Goal: Communication & Community: Ask a question

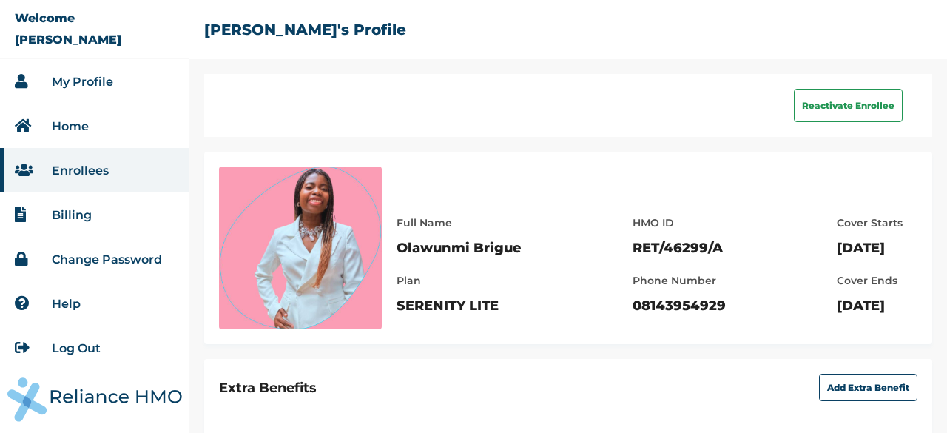
click at [114, 89] on li "My Profile" at bounding box center [94, 81] width 189 height 44
click at [117, 84] on li "My Profile" at bounding box center [94, 81] width 189 height 44
click at [104, 80] on link "My Profile" at bounding box center [82, 82] width 61 height 14
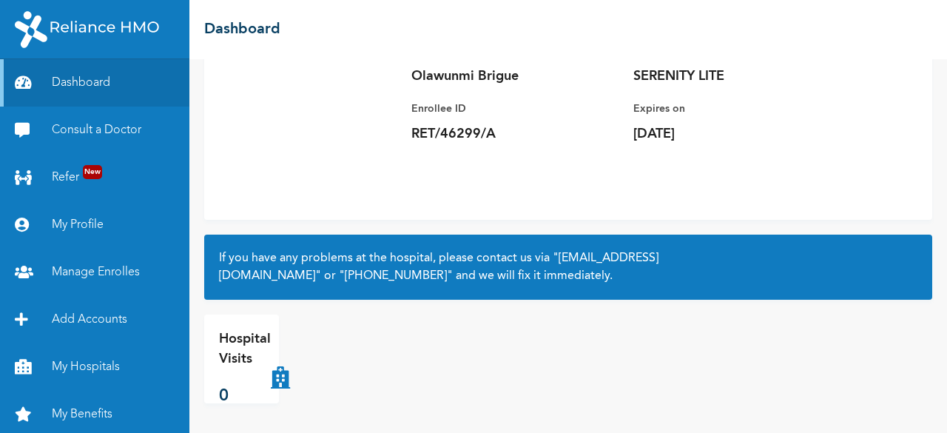
scroll to position [52, 0]
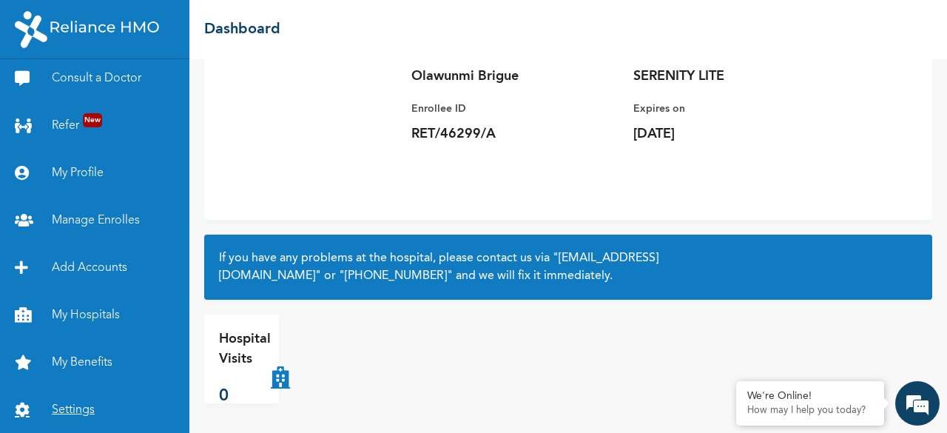
click at [64, 407] on link "Settings" at bounding box center [94, 409] width 189 height 47
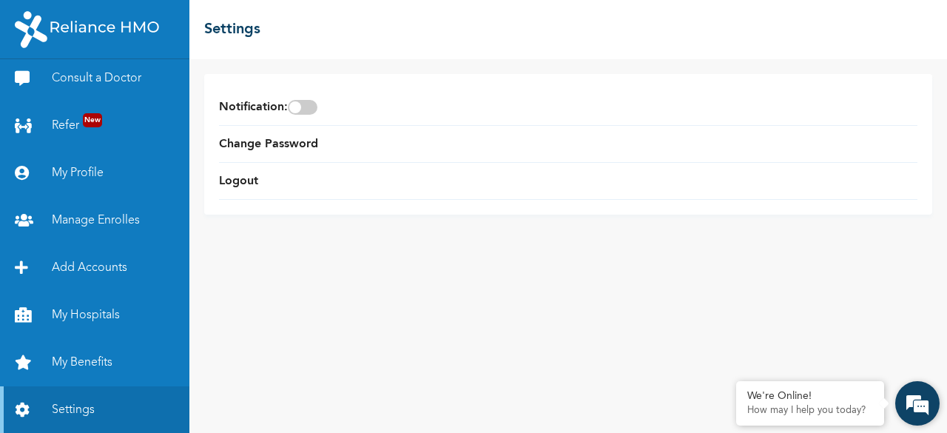
click at [908, 408] on em at bounding box center [917, 403] width 40 height 40
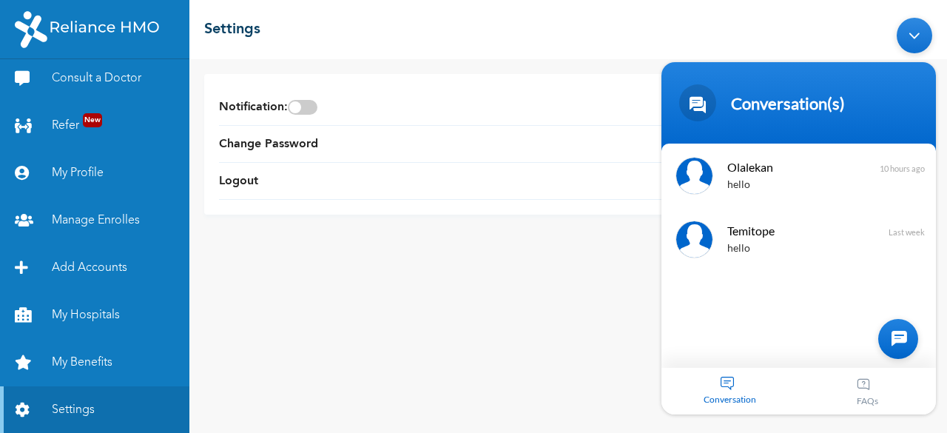
click at [915, 354] on aside at bounding box center [898, 339] width 40 height 40
click at [899, 346] on div at bounding box center [898, 339] width 40 height 40
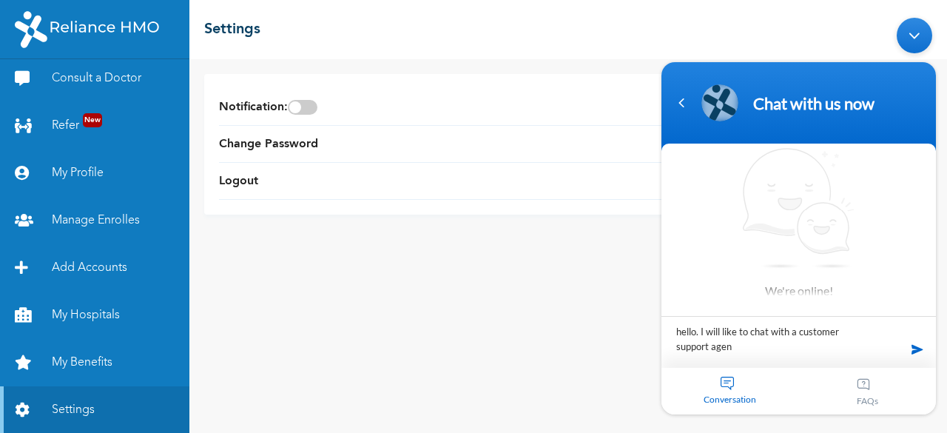
type textarea "hello. I will like to chat with a customer support agent"
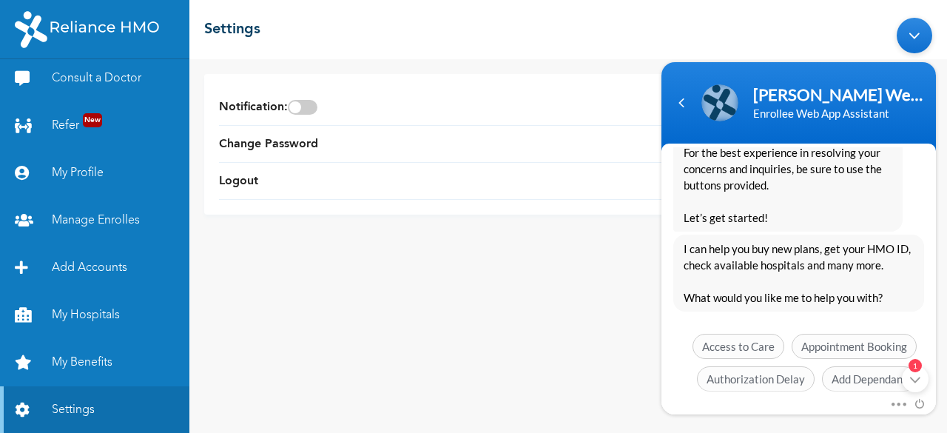
scroll to position [441, 0]
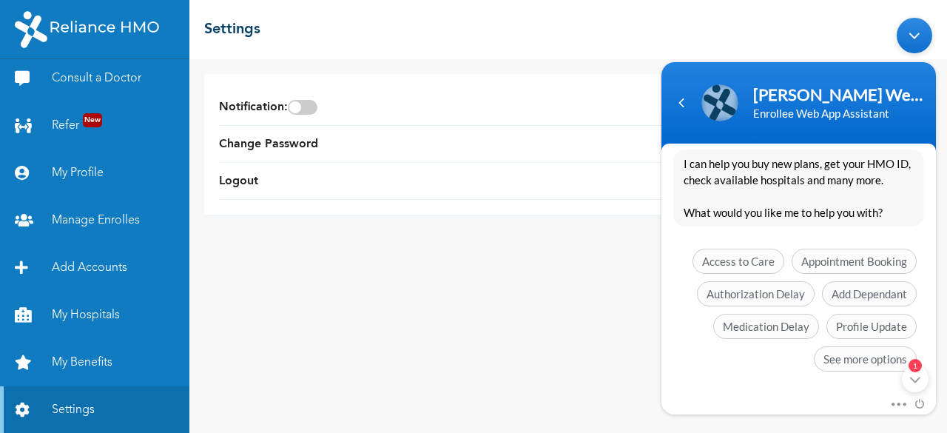
click at [791, 397] on div "Mute Send email" at bounding box center [798, 404] width 274 height 19
click at [845, 362] on span "See more options" at bounding box center [865, 358] width 103 height 25
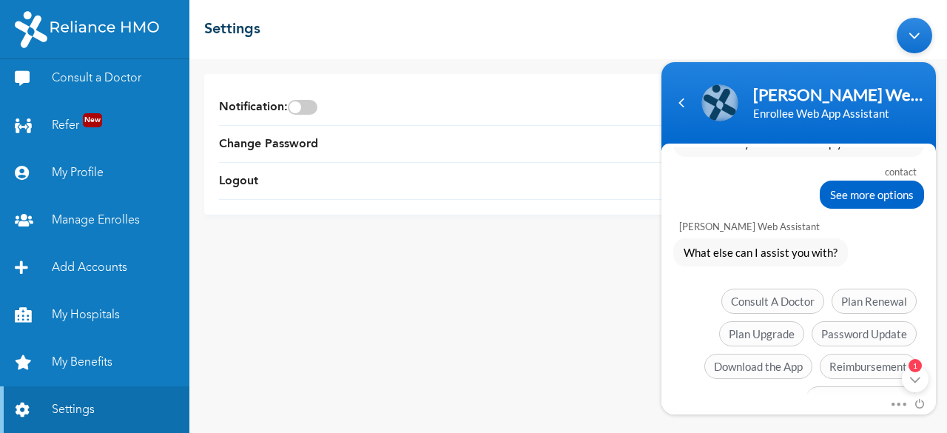
scroll to position [550, 0]
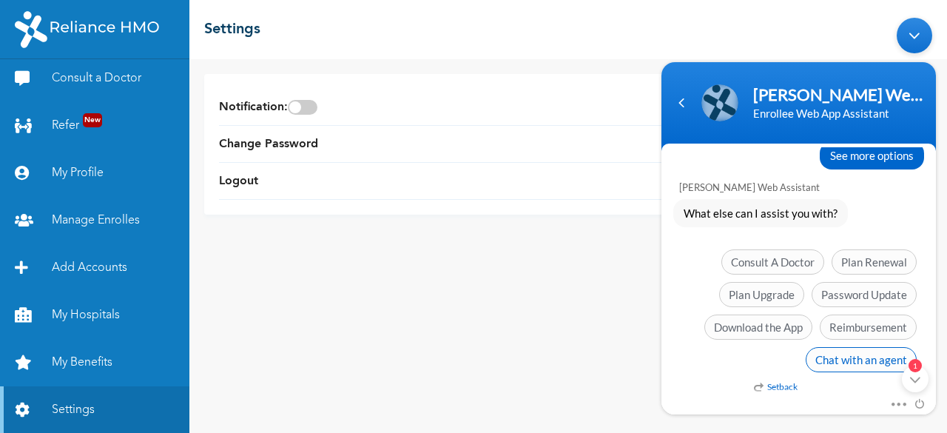
click at [864, 361] on span "Chat with an agent" at bounding box center [860, 359] width 111 height 25
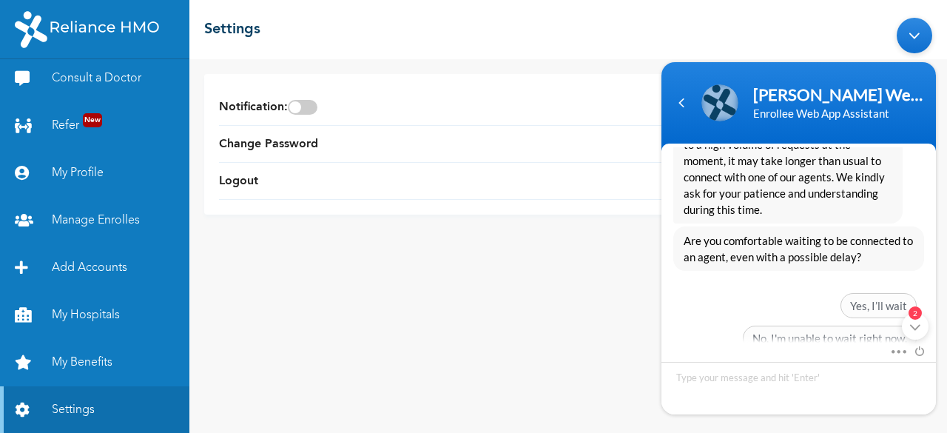
drag, startPoint x: 932, startPoint y: 289, endPoint x: 920, endPoint y: 356, distance: 68.3
click at [920, 356] on section "contact hello. I will like to chat with a customer support agent [PERSON_NAME] …" at bounding box center [798, 278] width 274 height 271
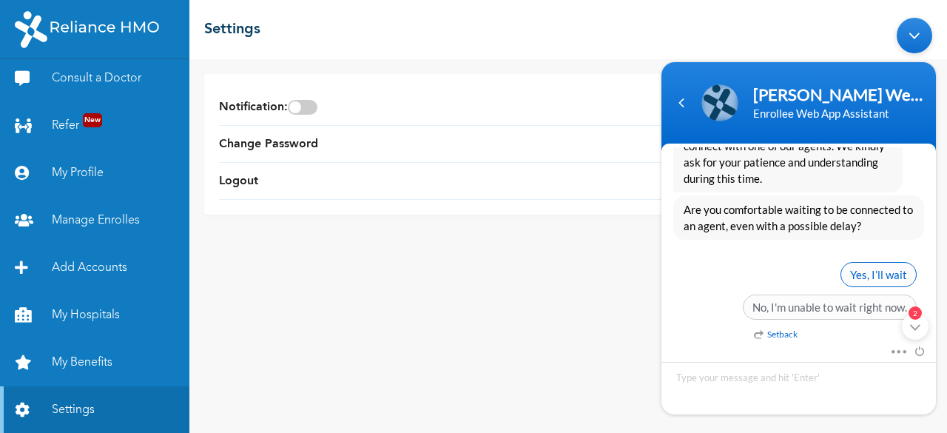
click at [885, 271] on span "Yes, I’ll wait" at bounding box center [878, 274] width 76 height 25
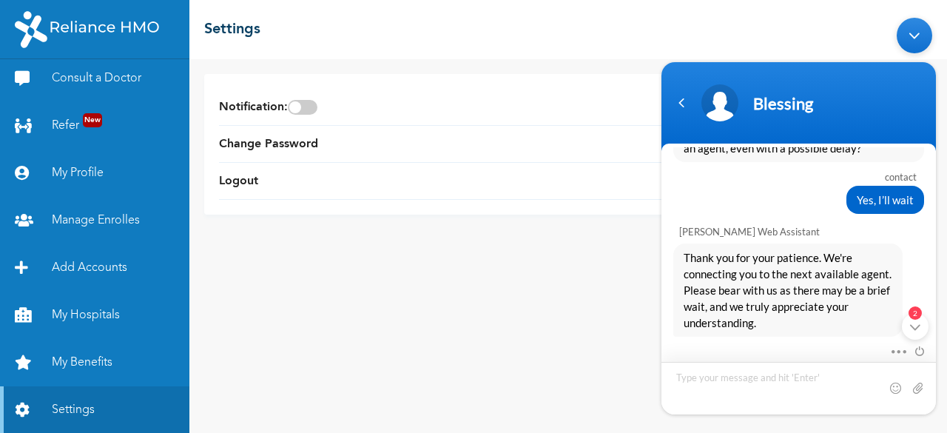
scroll to position [1043, 0]
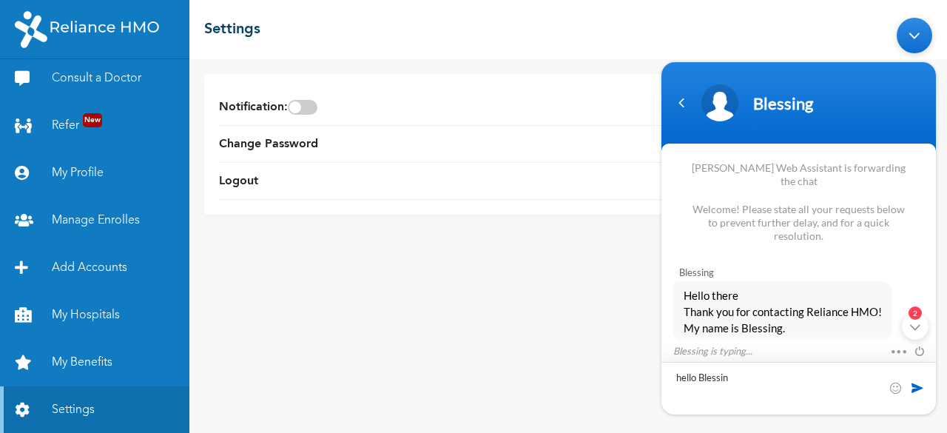
type textarea "hello Blessing"
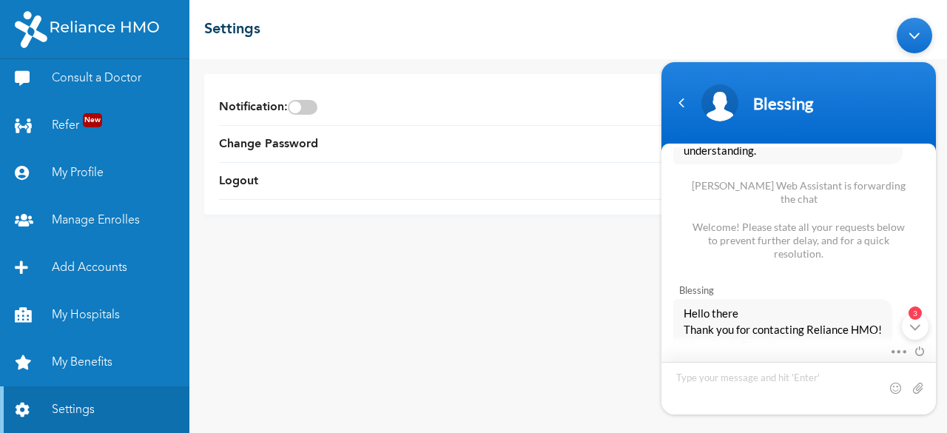
scroll to position [1126, 0]
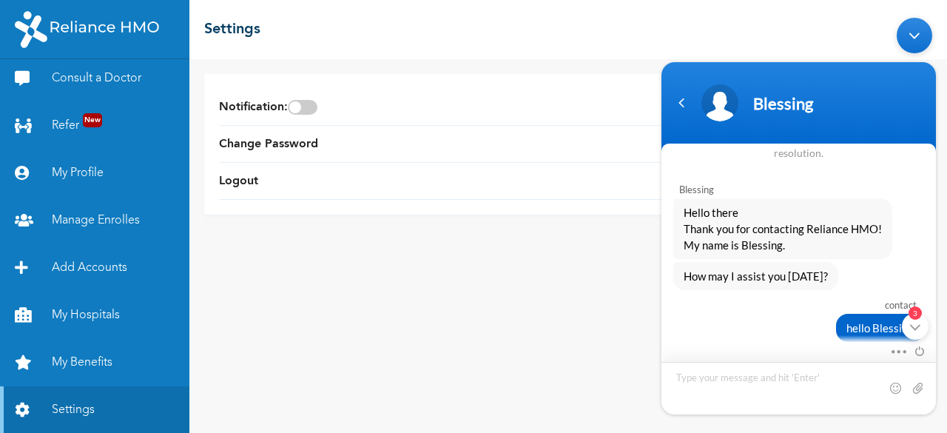
click at [822, 388] on textarea "Type your message and hit 'Enter'" at bounding box center [798, 388] width 274 height 53
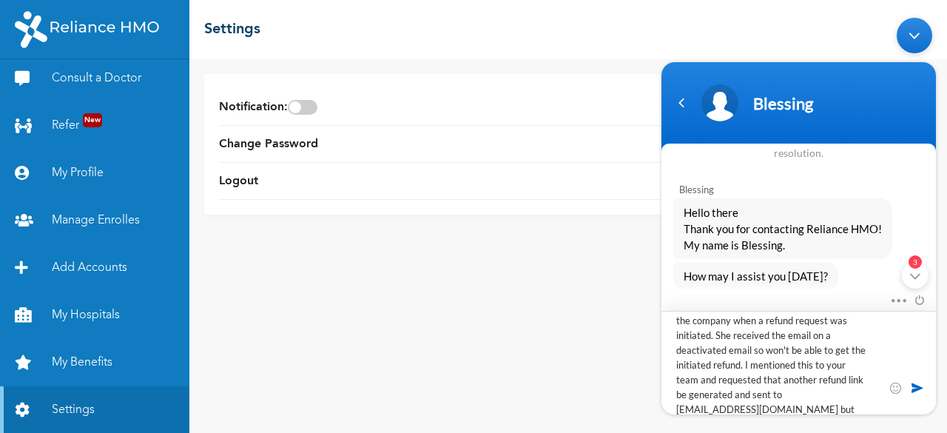
scroll to position [50, 0]
type textarea "I have been reaching out to your team since last week. A staff member had alrea…"
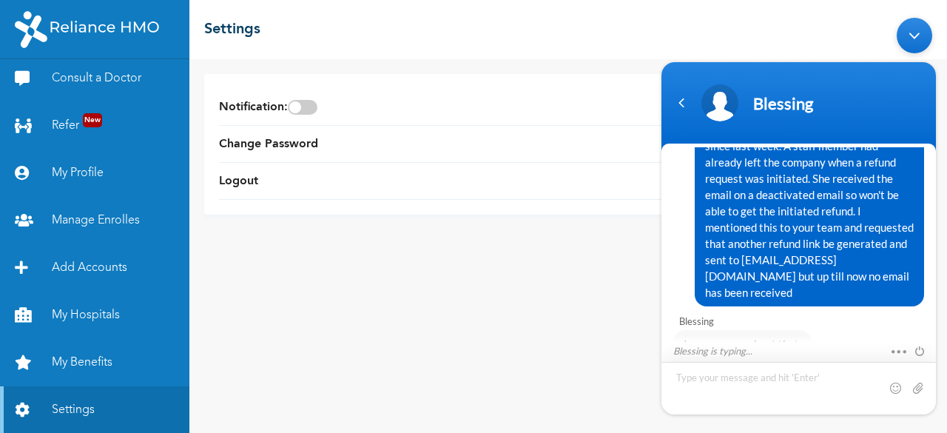
scroll to position [1402, 0]
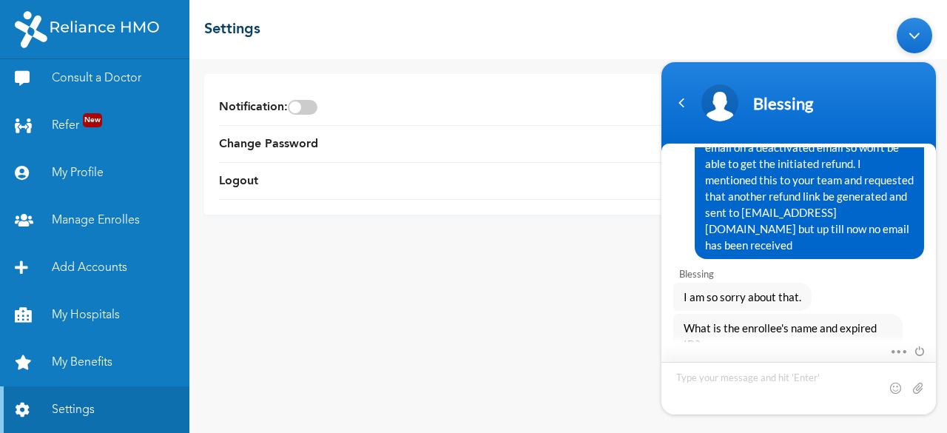
click at [811, 388] on textarea "Type your message and hit 'Enter'" at bounding box center [798, 388] width 274 height 53
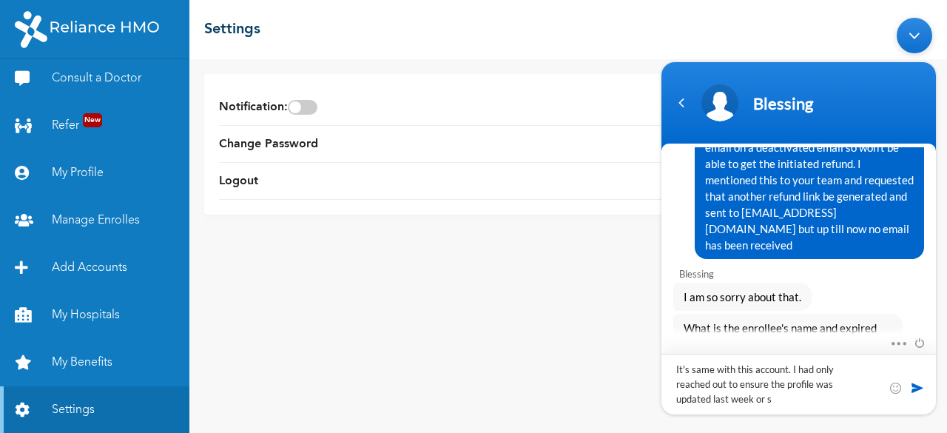
type textarea "It's same with this account. I had only reached out to ensure the profile was u…"
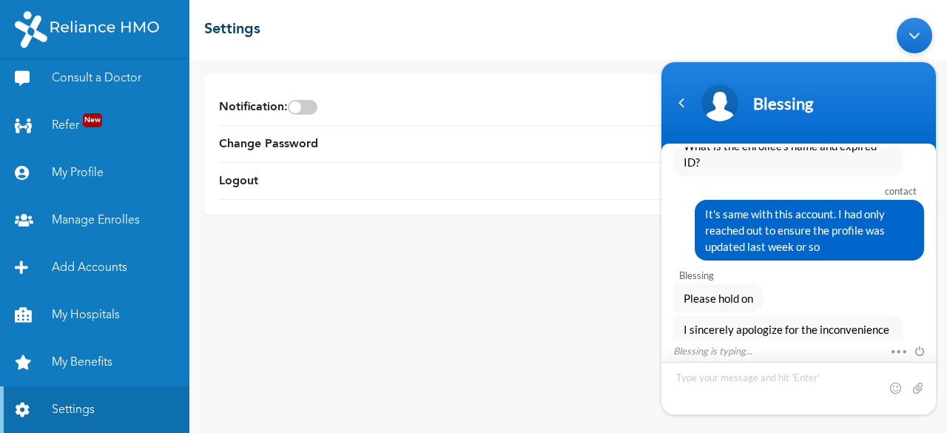
scroll to position [1632, 0]
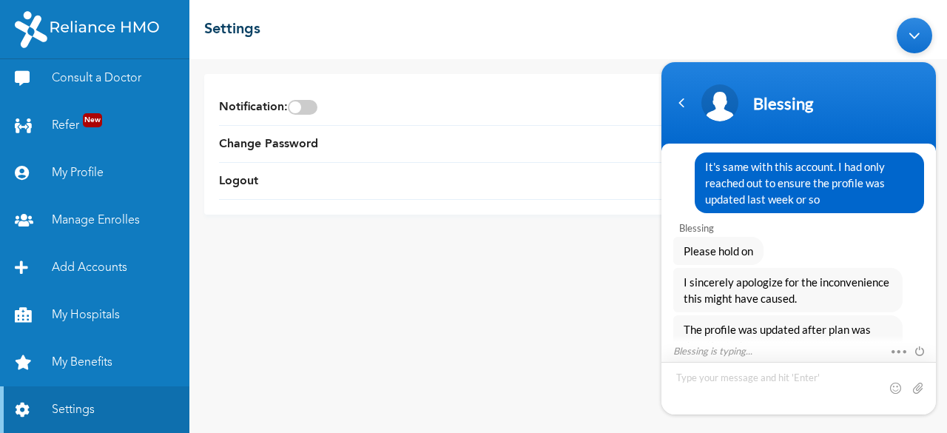
click at [799, 382] on textarea "Type your message and hit 'Enter'" at bounding box center [798, 388] width 274 height 53
type textarea "y"
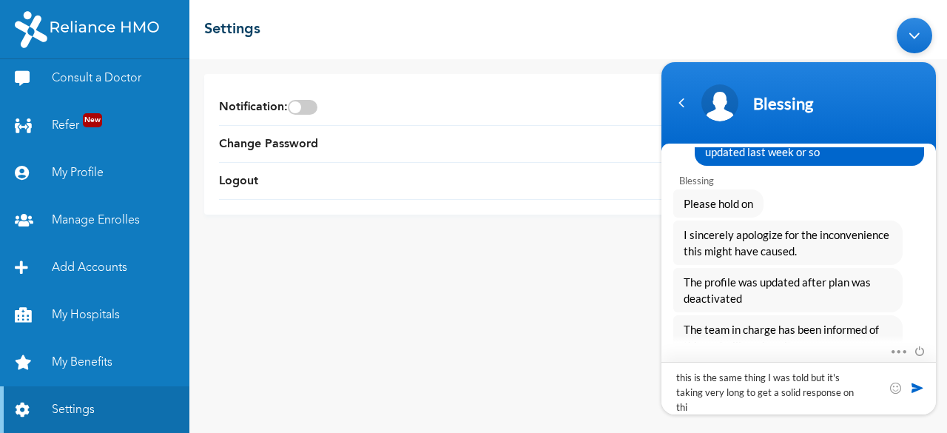
type textarea "this is the same thing I was told but it's taking very long to get a solid resp…"
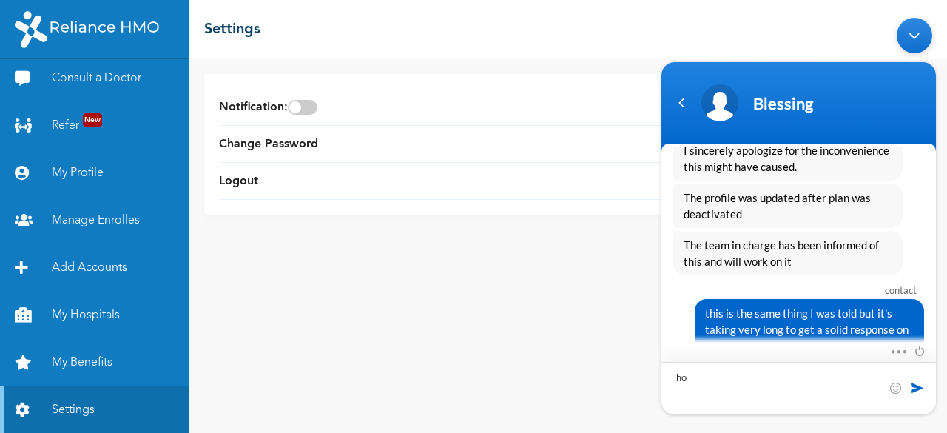
type textarea "h"
type textarea "When should I expect a feedback on this please?"
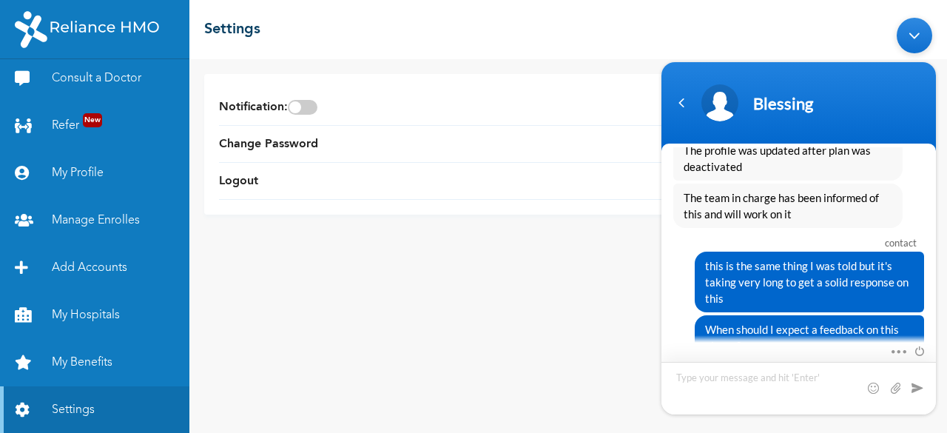
scroll to position [1894, 0]
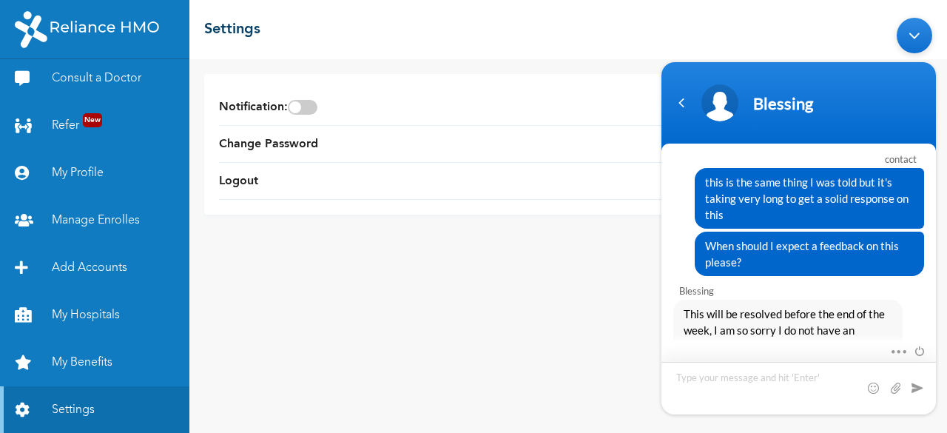
click at [786, 396] on textarea "Type your message and hit 'Enter'" at bounding box center [798, 388] width 274 height 53
type textarea "before the end of the week is fine"
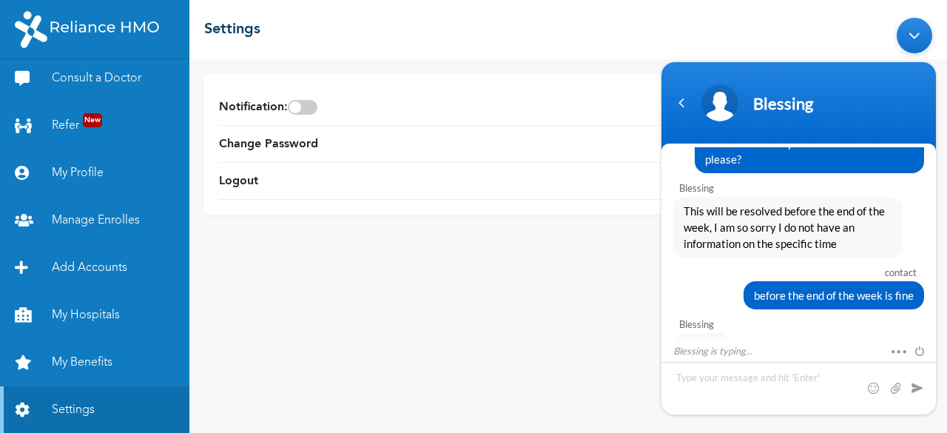
scroll to position [2044, 0]
